Goal: Check status: Check status

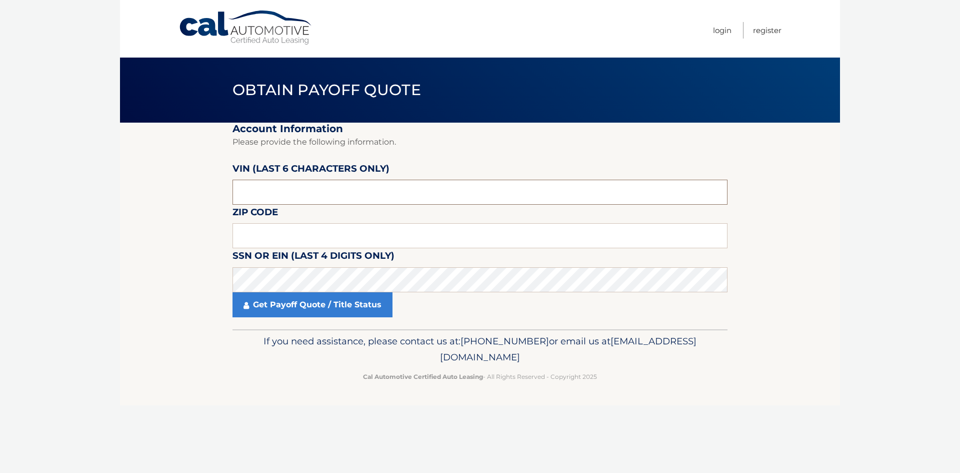
click at [281, 197] on input "text" at bounding box center [480, 192] width 495 height 25
type input "11364*"
click at [271, 228] on input "text" at bounding box center [480, 235] width 495 height 25
drag, startPoint x: 282, startPoint y: 190, endPoint x: 72, endPoint y: 194, distance: 210.6
click at [72, 194] on body "Cal Automotive Menu Login Register Obtain Payoff Quote" at bounding box center [480, 236] width 960 height 473
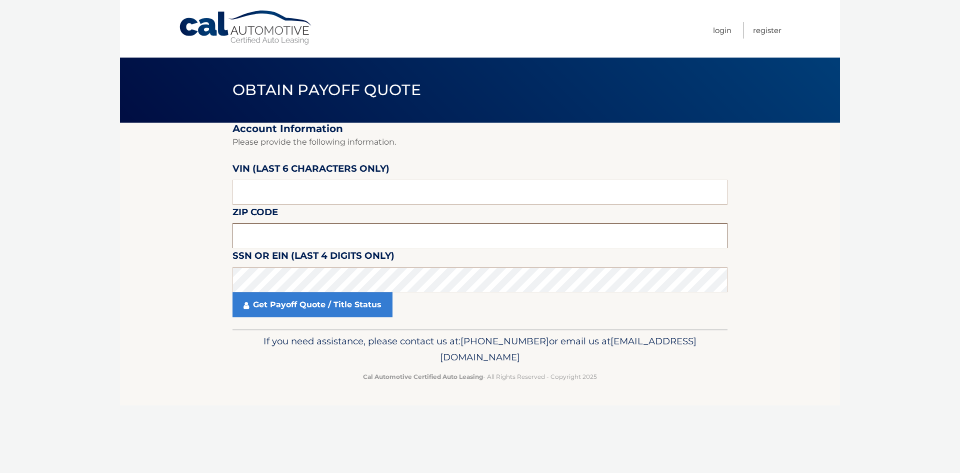
click at [289, 229] on input "text" at bounding box center [480, 235] width 495 height 25
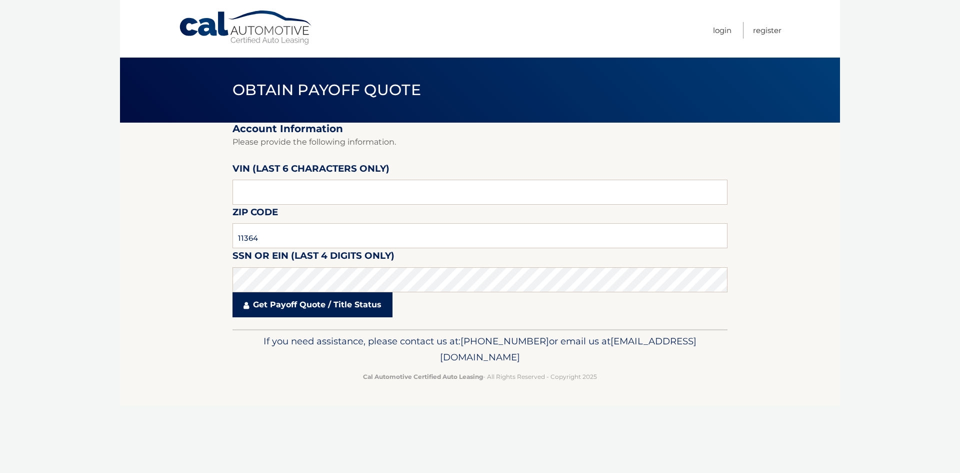
click at [296, 309] on link "Get Payoff Quote / Title Status" at bounding box center [313, 304] width 160 height 25
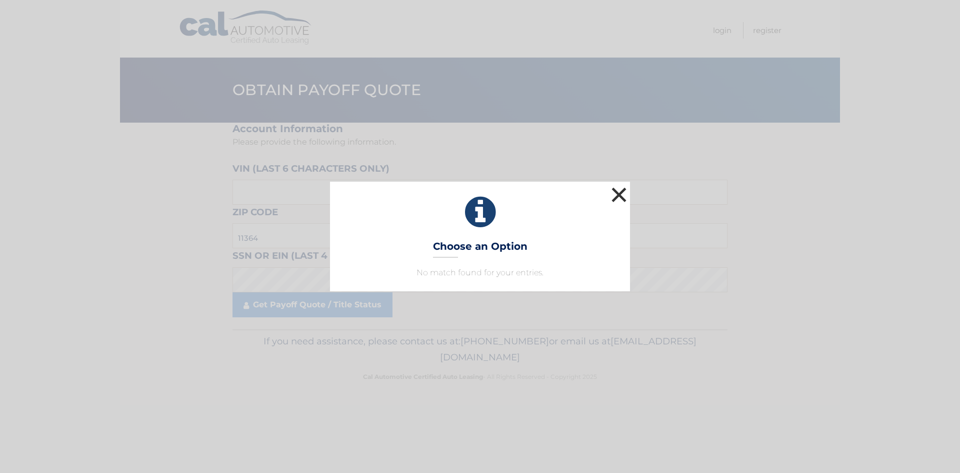
click at [622, 188] on button "×" at bounding box center [619, 195] width 20 height 20
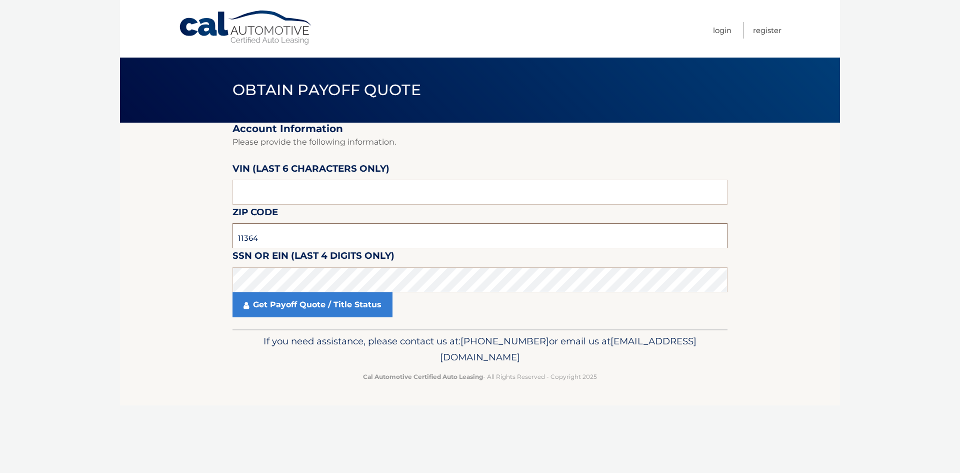
drag, startPoint x: 276, startPoint y: 234, endPoint x: 10, endPoint y: 223, distance: 266.9
click at [10, 223] on body "Cal Automotive Menu Login Register Obtain Payoff Quote" at bounding box center [480, 236] width 960 height 473
type input "11364"
drag, startPoint x: 283, startPoint y: 196, endPoint x: 0, endPoint y: 199, distance: 282.7
click at [0, 199] on body "Cal Automotive Menu Login Register Obtain Payoff Quote" at bounding box center [480, 236] width 960 height 473
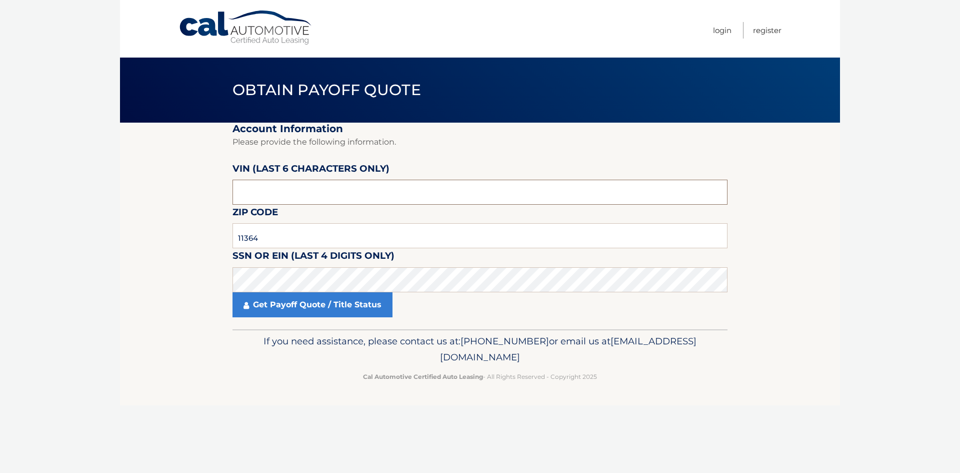
type input "030319"
click at [290, 197] on input "text" at bounding box center [480, 192] width 495 height 25
type input "067465"
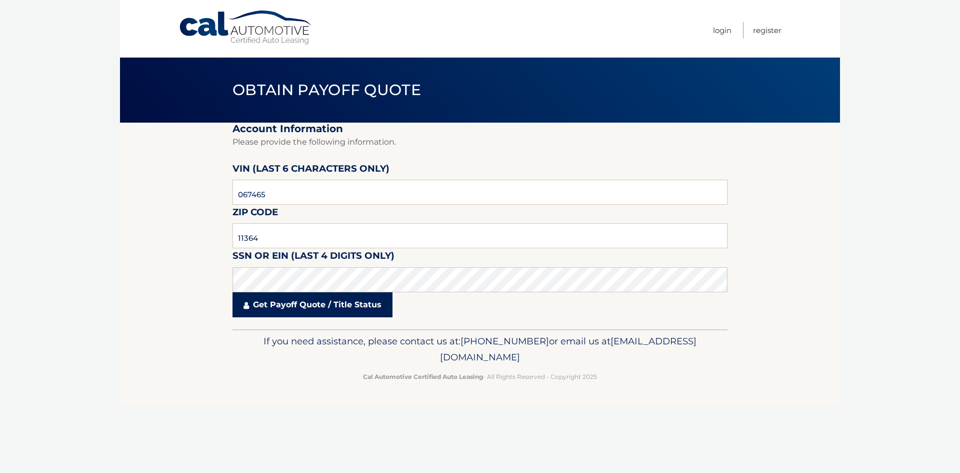
click at [279, 304] on link "Get Payoff Quote / Title Status" at bounding box center [313, 304] width 160 height 25
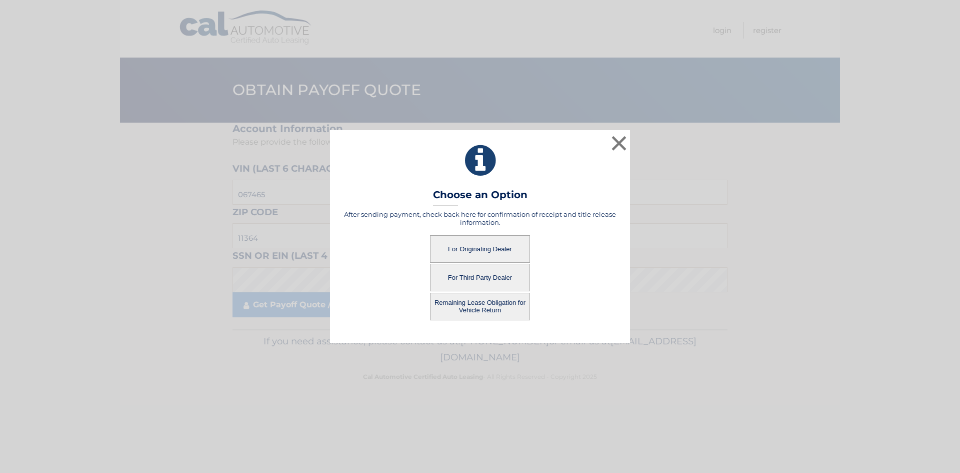
click at [482, 244] on button "For Originating Dealer" at bounding box center [480, 249] width 100 height 28
click at [495, 251] on button "For Originating Dealer" at bounding box center [480, 249] width 100 height 28
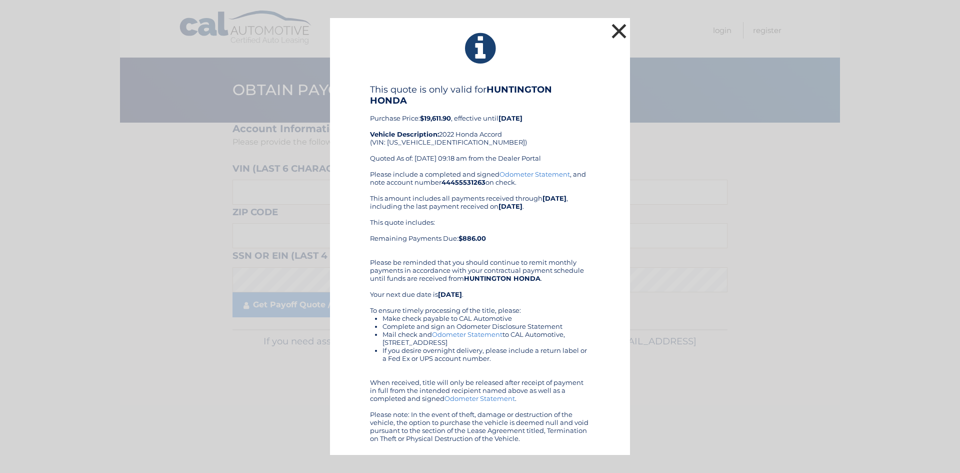
click at [623, 31] on button "×" at bounding box center [619, 31] width 20 height 20
